Goal: Task Accomplishment & Management: Complete application form

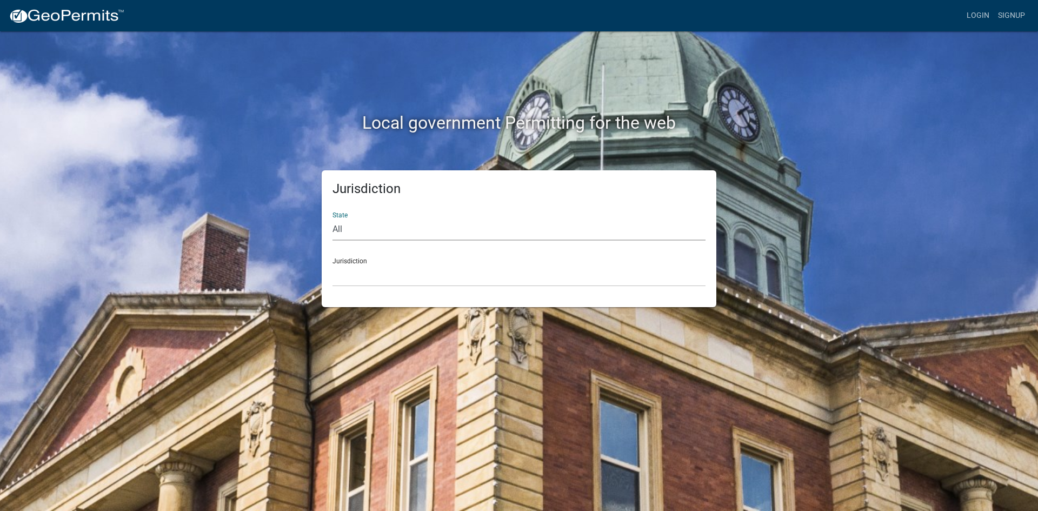
click at [469, 241] on select "All [US_STATE] [US_STATE] [US_STATE] [US_STATE] [US_STATE] [US_STATE] [US_STATE…" at bounding box center [518, 229] width 373 height 22
select select "[US_STATE]"
click at [335, 236] on select "All [US_STATE] [US_STATE] [US_STATE] [US_STATE] [US_STATE] [US_STATE] [US_STATE…" at bounding box center [518, 229] width 373 height 22
click at [451, 287] on select "[GEOGRAPHIC_DATA], [US_STATE] [GEOGRAPHIC_DATA], [US_STATE] [GEOGRAPHIC_DATA], …" at bounding box center [518, 275] width 373 height 22
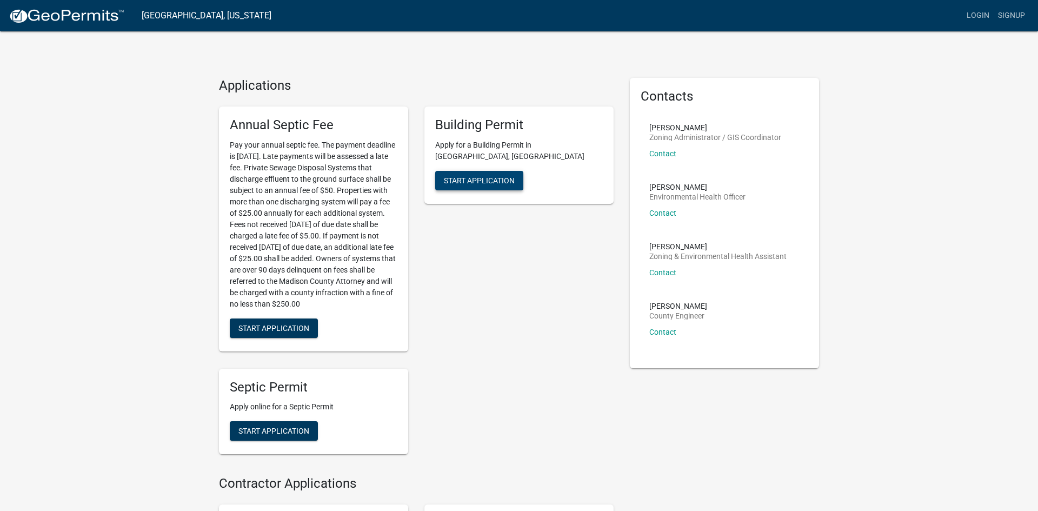
click at [468, 184] on span "Start Application" at bounding box center [479, 180] width 71 height 9
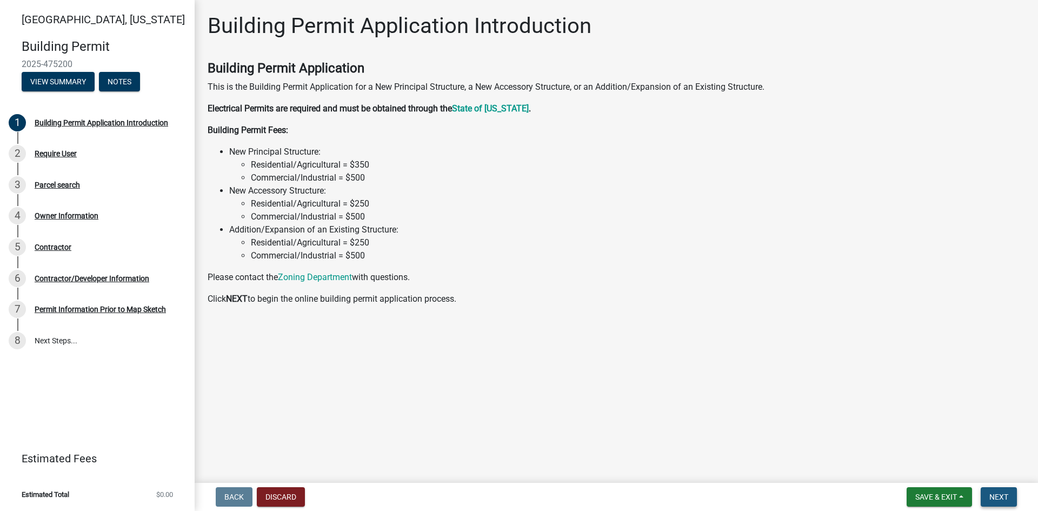
click at [989, 496] on span "Next" at bounding box center [998, 496] width 19 height 9
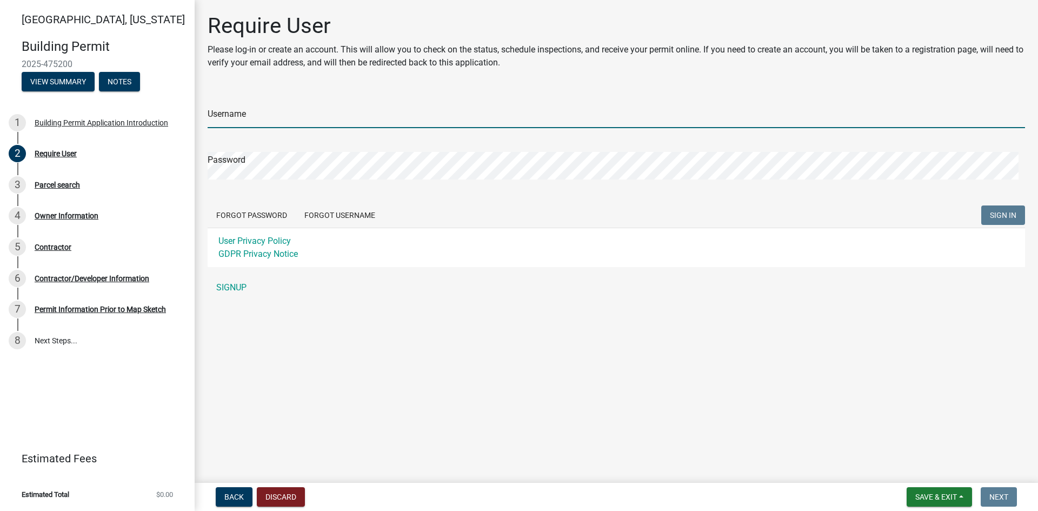
click at [415, 128] on input "Username" at bounding box center [616, 117] width 817 height 22
click at [409, 263] on form "Username Password Forgot Password Forgot Username SIGN IN User Privacy Policy G…" at bounding box center [616, 179] width 817 height 176
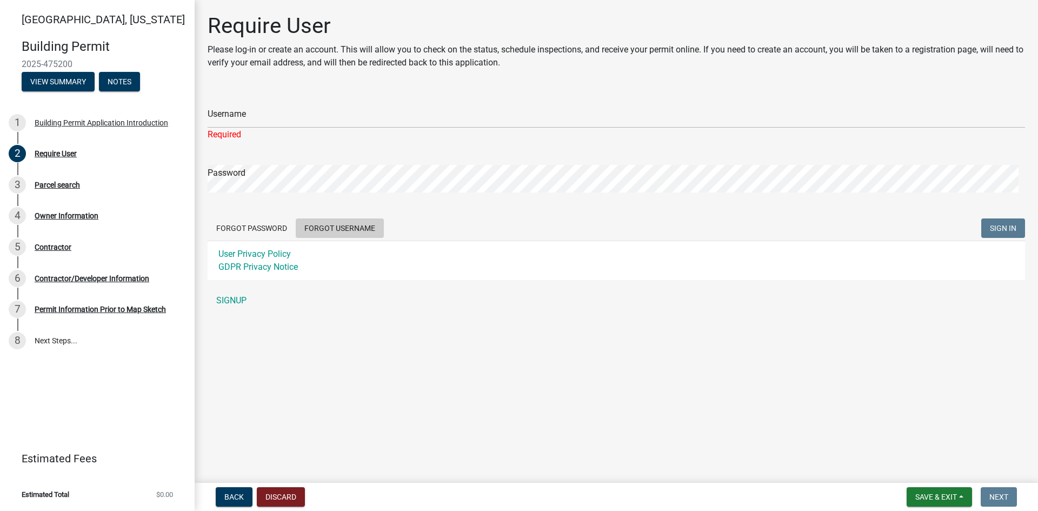
click at [368, 238] on button "Forgot Username" at bounding box center [340, 227] width 88 height 19
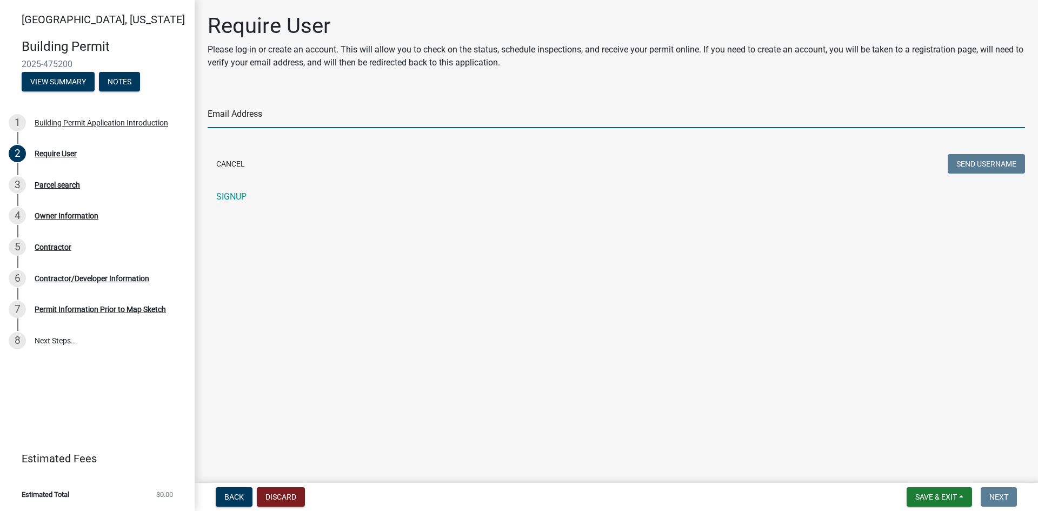
click at [272, 128] on input "Email Address" at bounding box center [616, 117] width 817 height 22
type input "[EMAIL_ADDRESS][DOMAIN_NAME]"
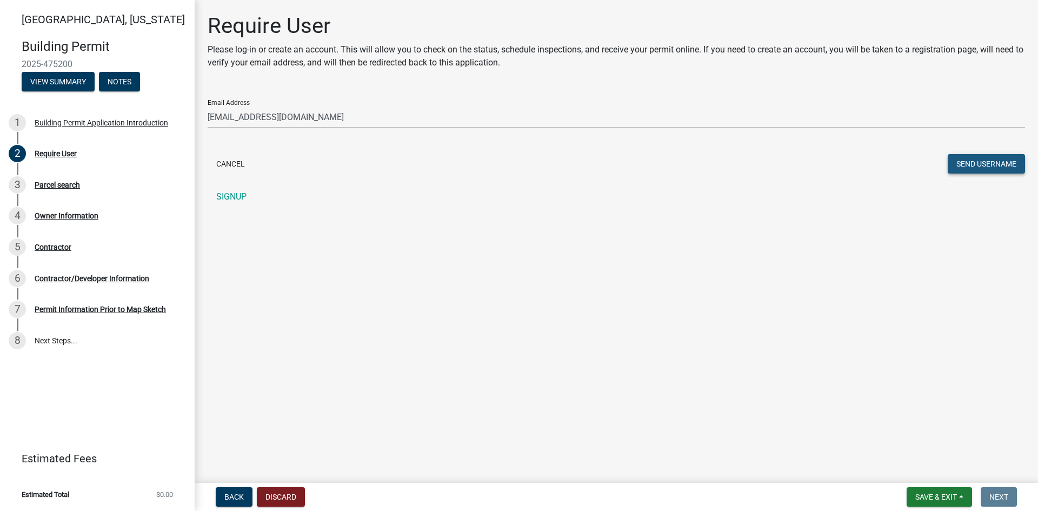
click at [956, 174] on button "Send Username" at bounding box center [986, 163] width 77 height 19
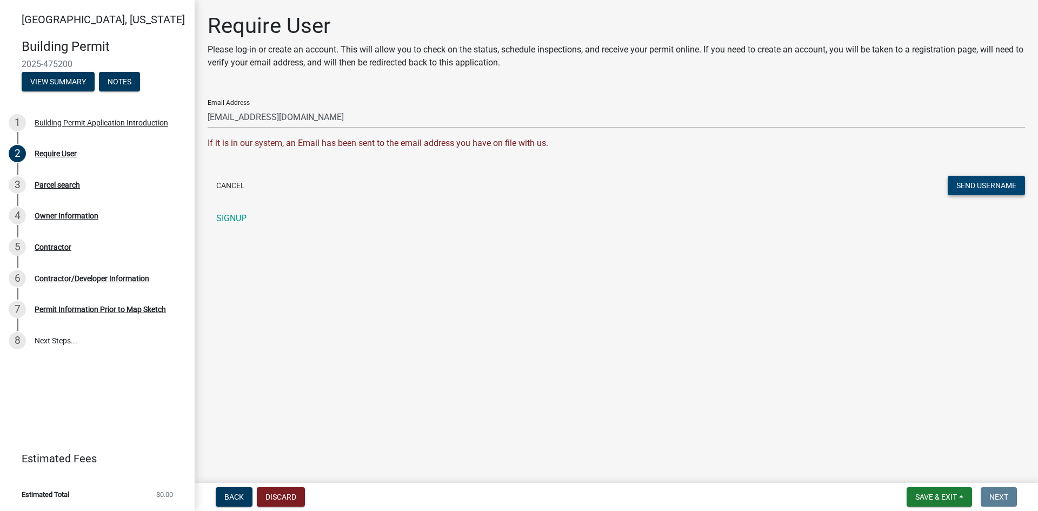
click at [981, 195] on button "Send Username" at bounding box center [986, 185] width 77 height 19
click at [953, 195] on button "Send Username" at bounding box center [986, 185] width 77 height 19
click at [988, 195] on button "Send Username" at bounding box center [986, 185] width 77 height 19
click at [245, 195] on button "Cancel" at bounding box center [231, 185] width 46 height 19
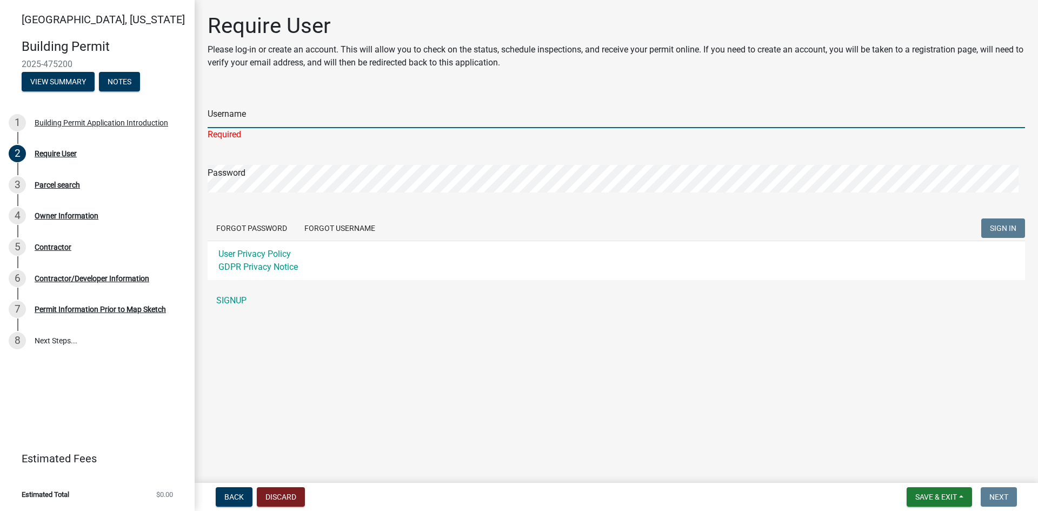
click at [296, 128] on input "Username" at bounding box center [616, 117] width 817 height 22
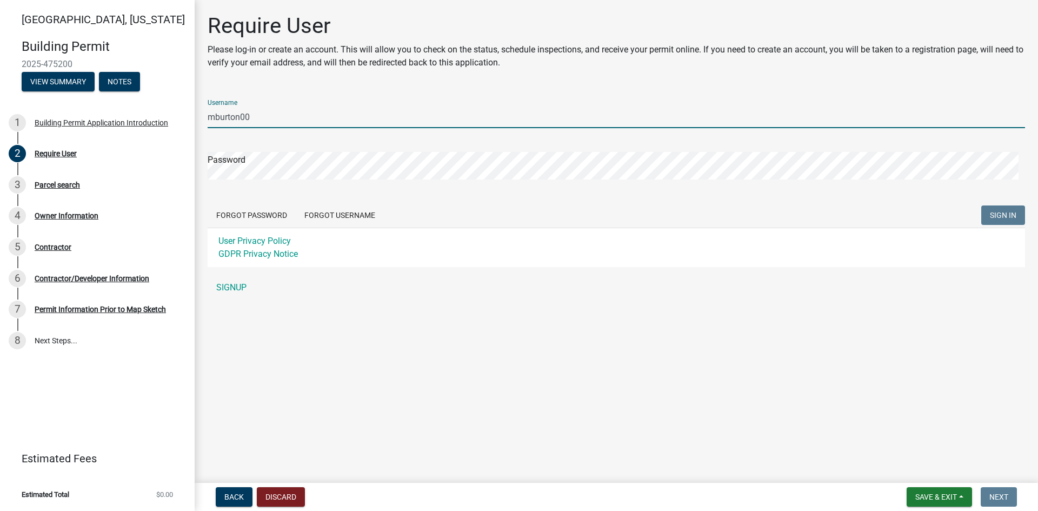
type input "mburton00"
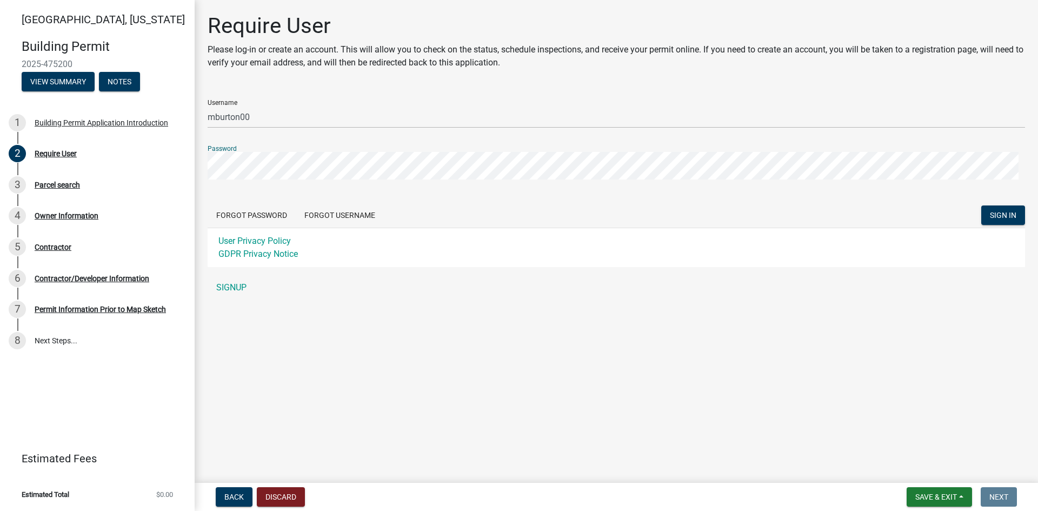
click at [981, 205] on button "SIGN IN" at bounding box center [1003, 214] width 44 height 19
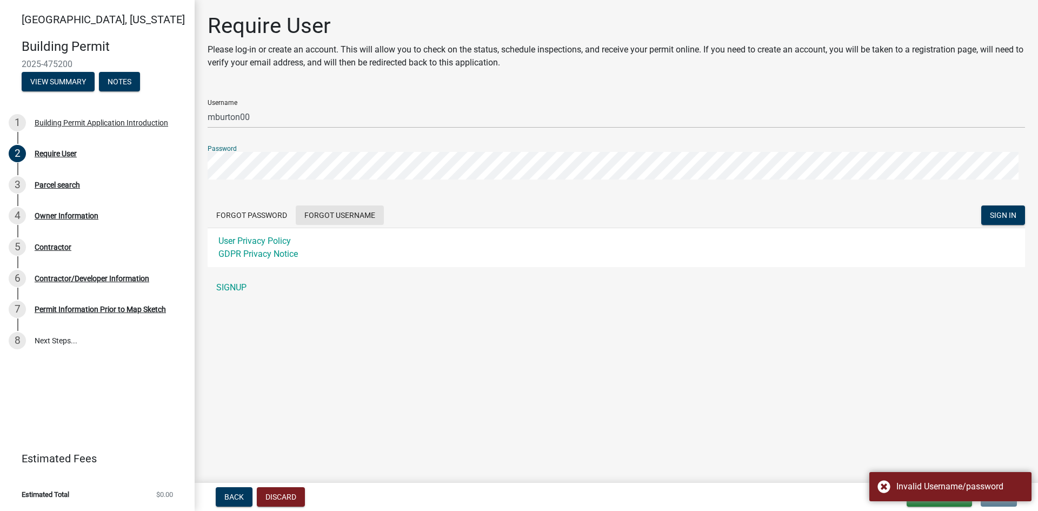
click at [383, 225] on button "Forgot Username" at bounding box center [340, 214] width 88 height 19
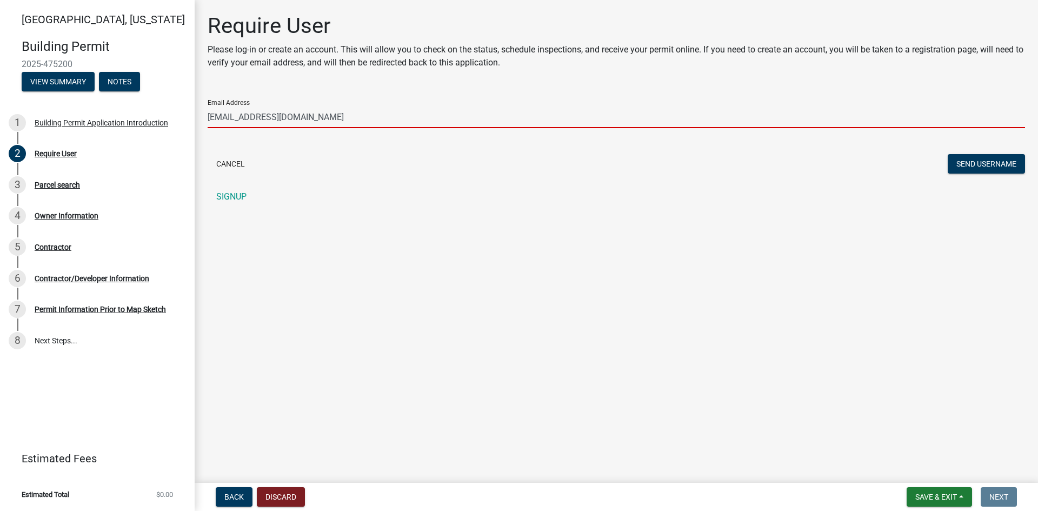
click at [364, 128] on input "[EMAIL_ADDRESS][DOMAIN_NAME]" at bounding box center [616, 117] width 817 height 22
click at [403, 128] on input "[EMAIL_ADDRESS][DOMAIN_NAME]" at bounding box center [616, 117] width 817 height 22
click at [967, 174] on button "Send Username" at bounding box center [986, 163] width 77 height 19
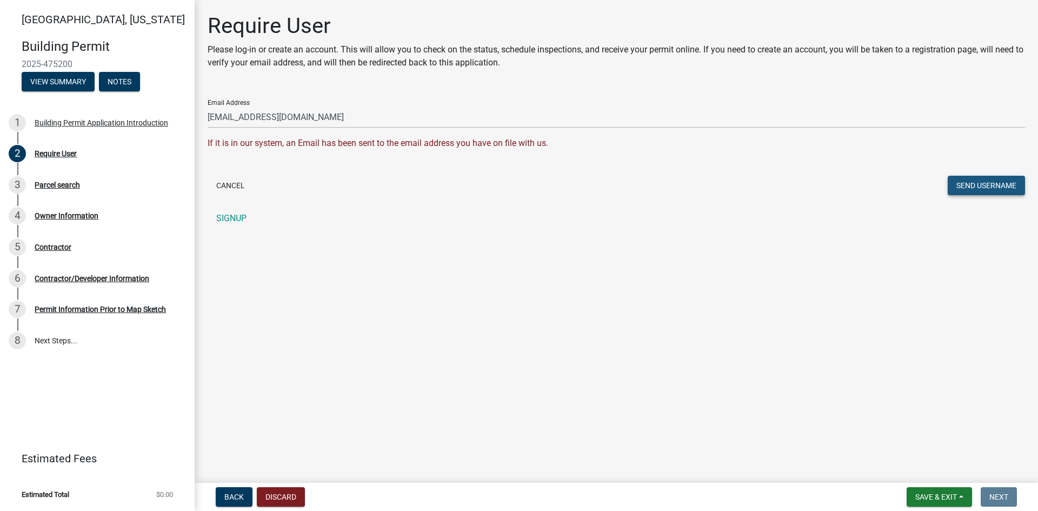
click at [957, 195] on button "Send Username" at bounding box center [986, 185] width 77 height 19
click at [423, 198] on div "Cancel Send Username" at bounding box center [616, 187] width 817 height 22
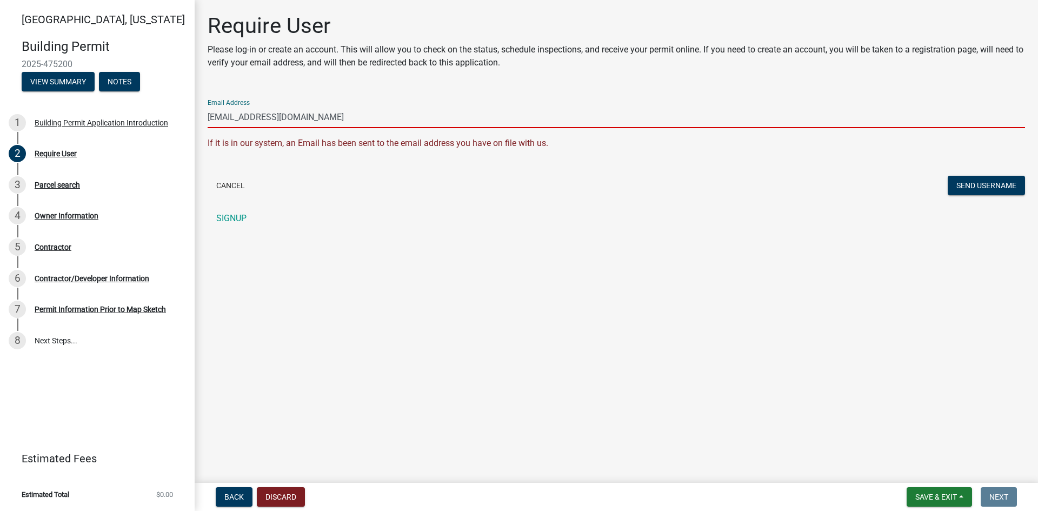
click at [615, 128] on input "[EMAIL_ADDRESS][DOMAIN_NAME]" at bounding box center [616, 117] width 817 height 22
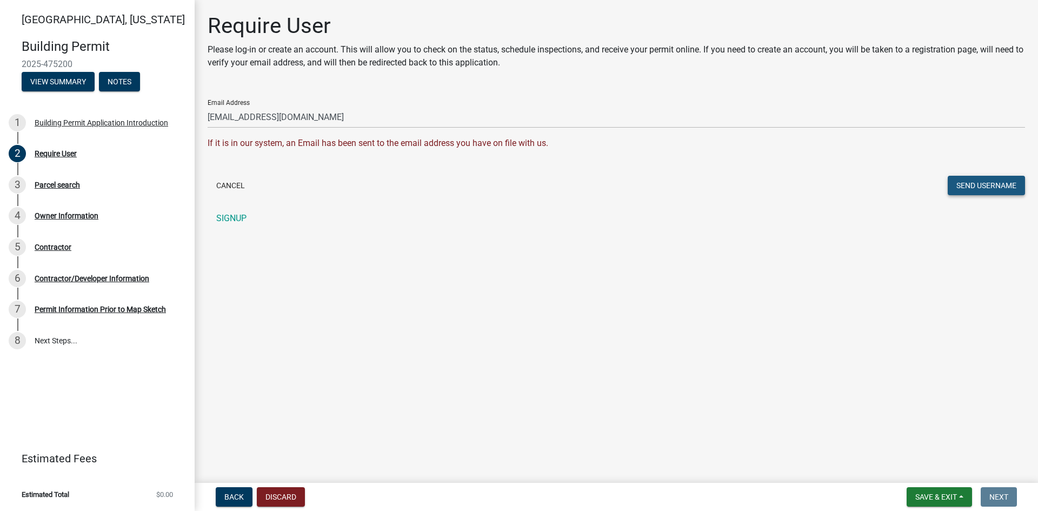
click at [982, 195] on button "Send Username" at bounding box center [986, 185] width 77 height 19
click at [399, 112] on div "Require User Please log-in or create an account. This will allow you to check o…" at bounding box center [616, 126] width 834 height 226
click at [231, 103] on div "Require User Please log-in or create an account. This will allow you to check o…" at bounding box center [616, 126] width 834 height 226
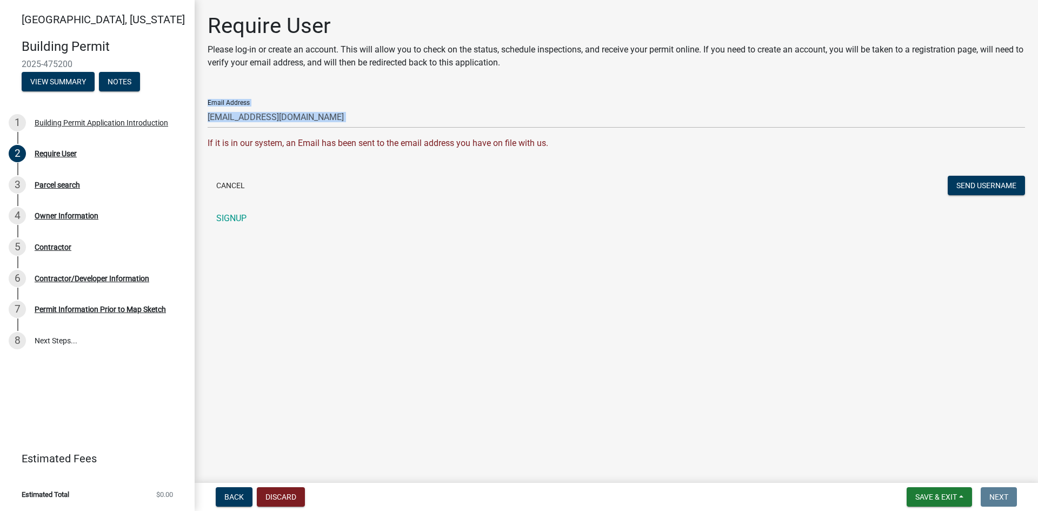
click at [231, 103] on div "Require User Please log-in or create an account. This will allow you to check o…" at bounding box center [616, 126] width 834 height 226
click at [232, 103] on div "Require User Please log-in or create an account. This will allow you to check o…" at bounding box center [616, 126] width 834 height 226
click at [379, 123] on div "Email Address [EMAIL_ADDRESS][DOMAIN_NAME]" at bounding box center [616, 109] width 817 height 37
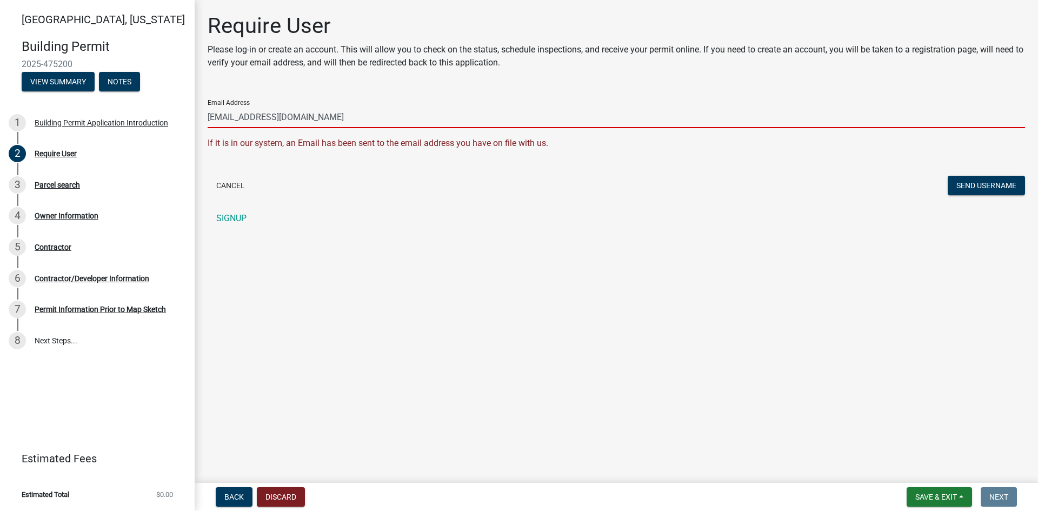
click at [394, 128] on input "[EMAIL_ADDRESS][DOMAIN_NAME]" at bounding box center [616, 117] width 817 height 22
click at [73, 91] on button "View Summary" at bounding box center [58, 81] width 73 height 19
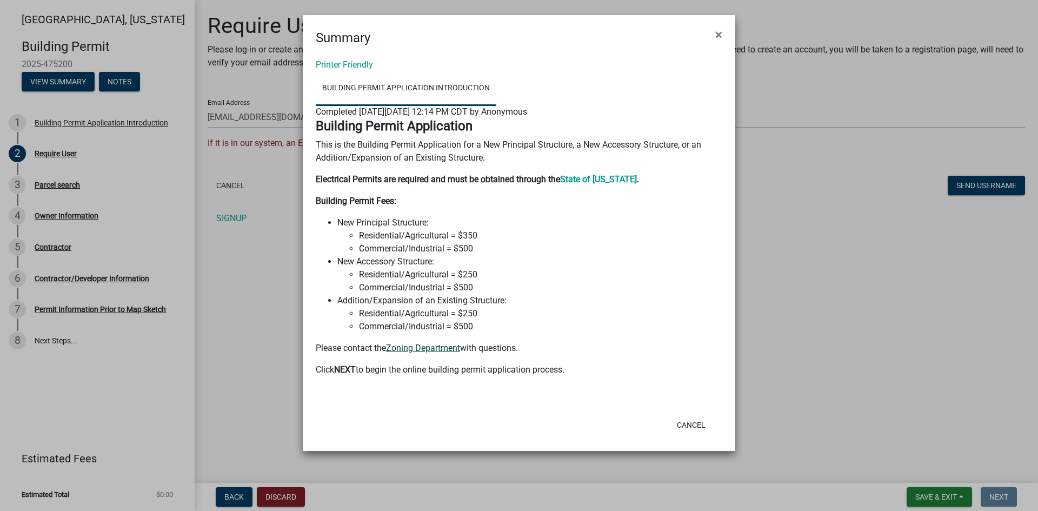
click at [460, 353] on link "Zoning Department" at bounding box center [423, 348] width 74 height 10
click at [715, 41] on span "×" at bounding box center [718, 34] width 7 height 15
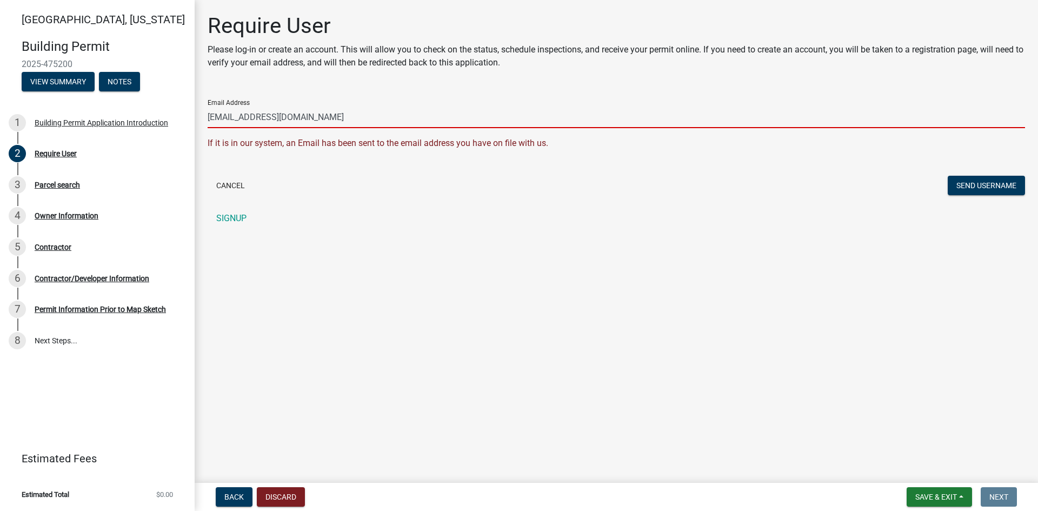
click at [429, 128] on input "[EMAIL_ADDRESS][DOMAIN_NAME]" at bounding box center [616, 117] width 817 height 22
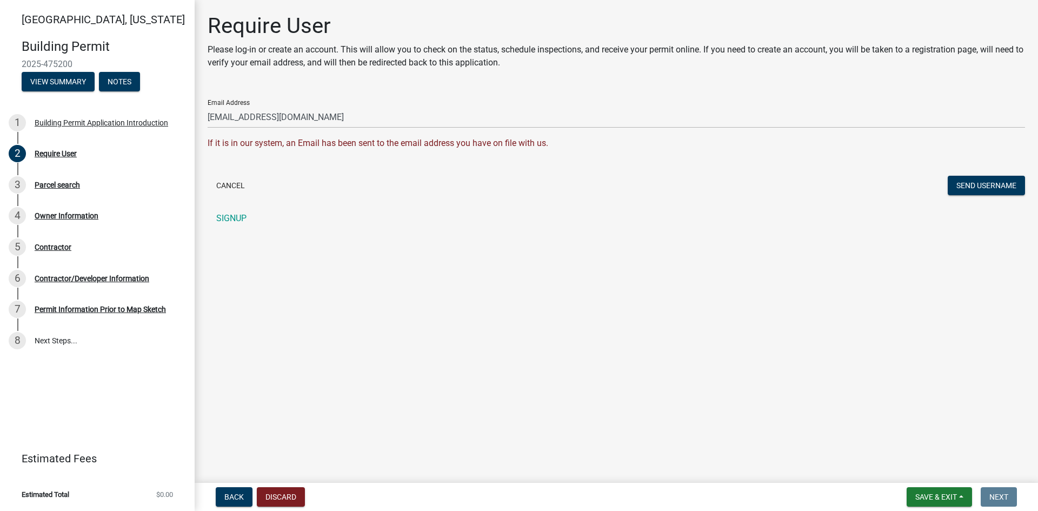
click at [446, 229] on div "Email Address [EMAIL_ADDRESS][DOMAIN_NAME] If it is in our system, an Email has…" at bounding box center [616, 160] width 817 height 138
click at [102, 126] on div "Building Permit Application Introduction" at bounding box center [102, 123] width 134 height 8
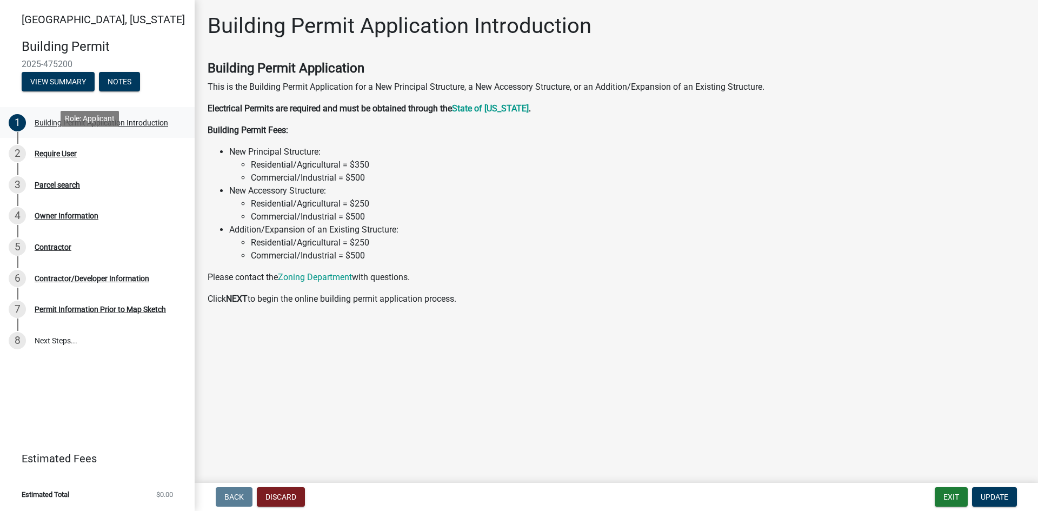
scroll to position [0, 0]
click at [217, 254] on ul "New Principal Structure: Residential/Agricultural = $350 Commercial/Industrial …" at bounding box center [616, 203] width 817 height 117
